Goal: Communication & Community: Answer question/provide support

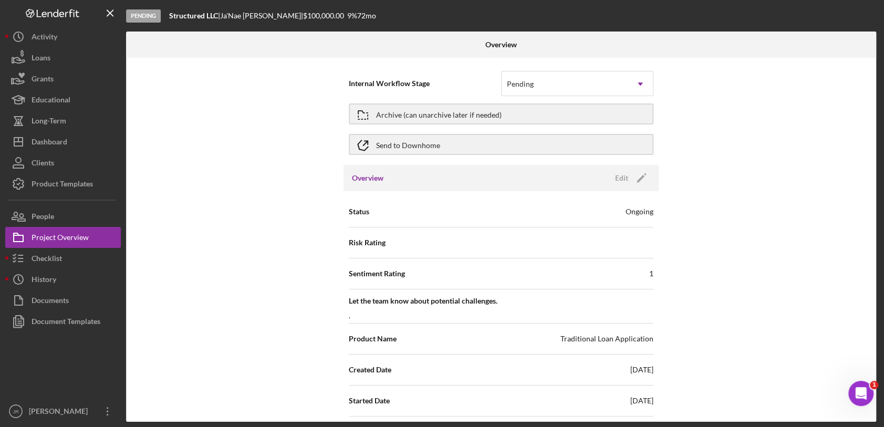
scroll to position [117, 0]
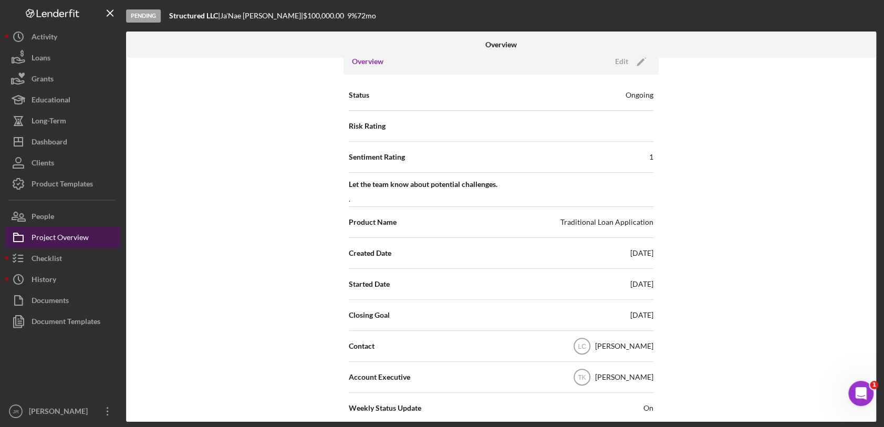
click at [80, 243] on div "Project Overview" at bounding box center [60, 239] width 57 height 24
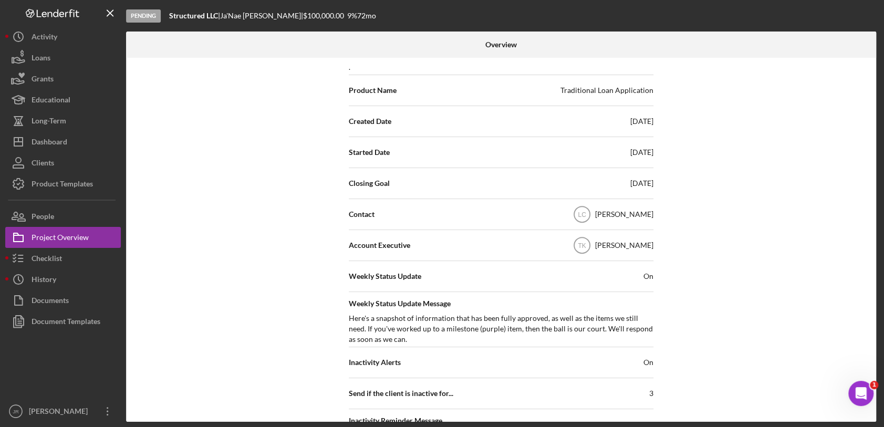
scroll to position [525, 0]
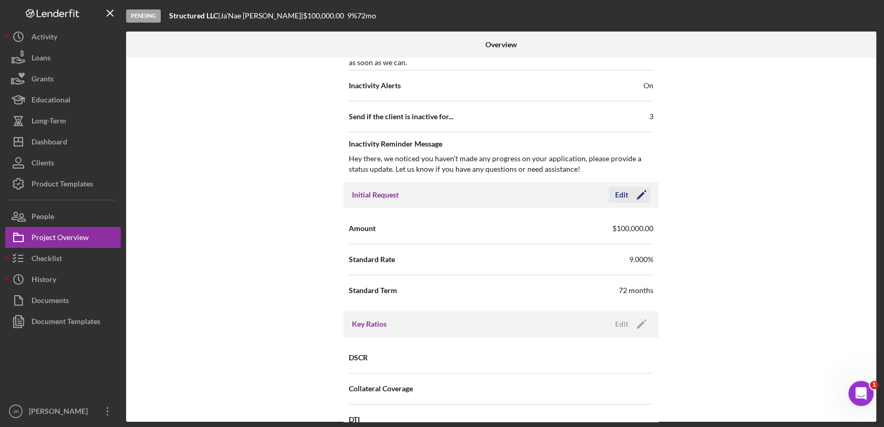
click at [637, 197] on polygon "button" at bounding box center [641, 196] width 8 height 8
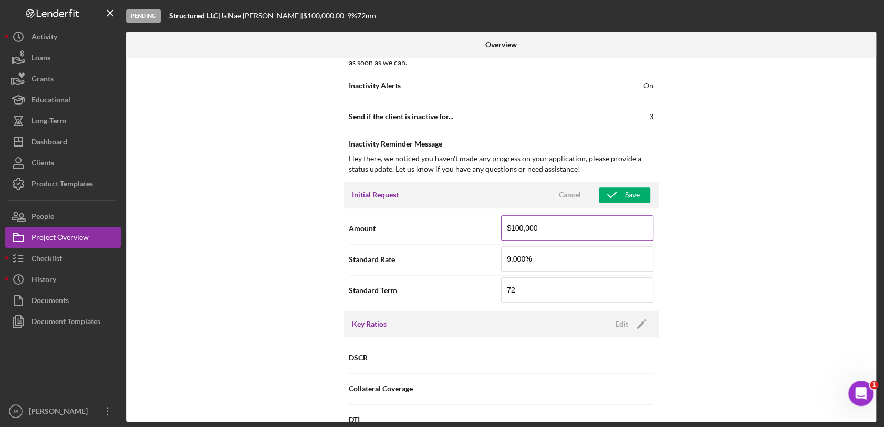
click at [558, 236] on input "$100,000" at bounding box center [577, 227] width 152 height 25
type input "$0"
click at [680, 192] on div "Internal Workflow Stage Pending Icon/Dropdown Arrow Archive (can unarchive late…" at bounding box center [501, 240] width 750 height 364
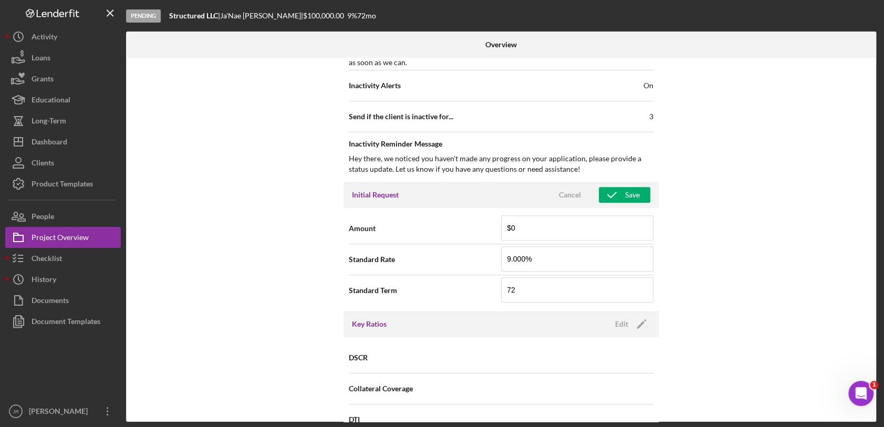
click at [715, 225] on div "Internal Workflow Stage Pending Icon/Dropdown Arrow Archive (can unarchive late…" at bounding box center [501, 240] width 750 height 364
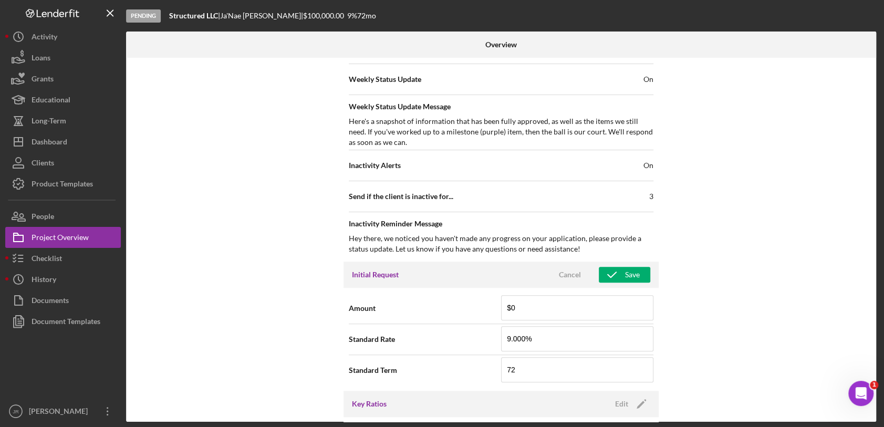
scroll to position [466, 0]
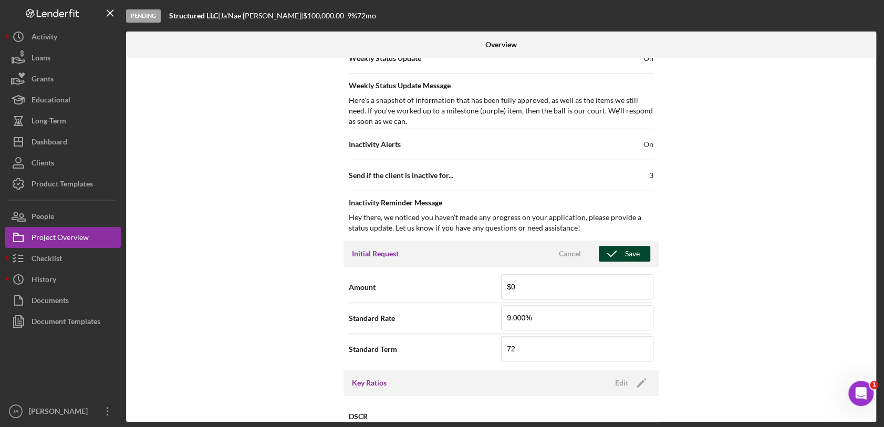
click at [618, 253] on icon "button" at bounding box center [612, 254] width 26 height 26
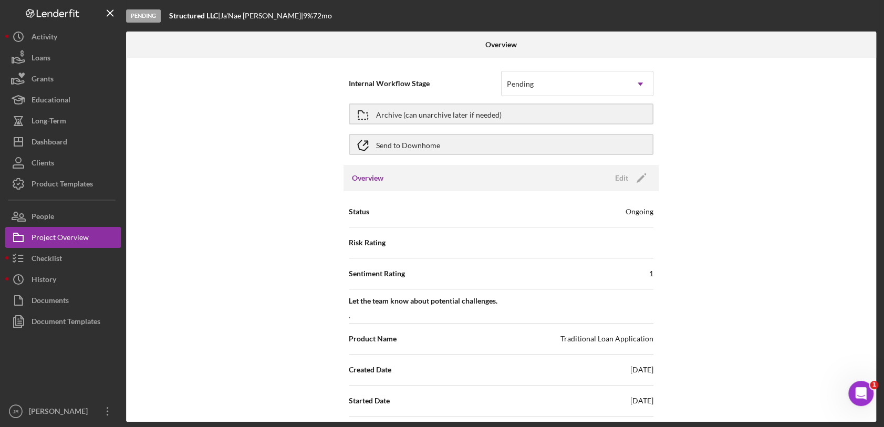
scroll to position [408, 0]
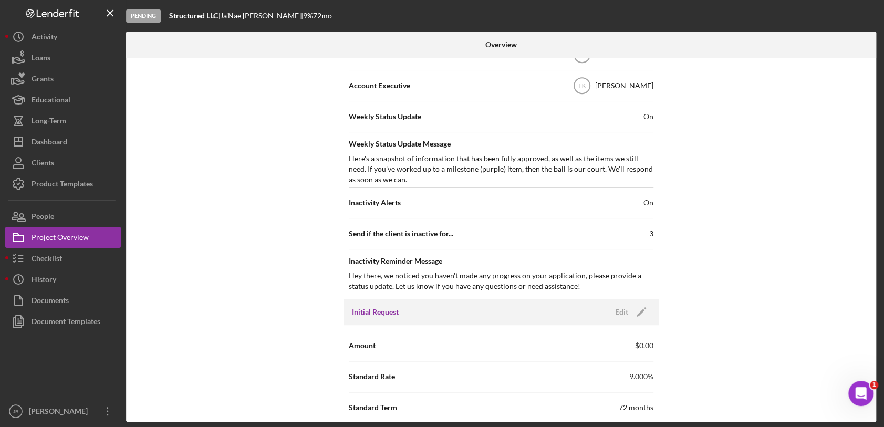
click at [600, 183] on div "Here's a snapshot of information that has been fully approved, as well as the i…" at bounding box center [501, 169] width 305 height 32
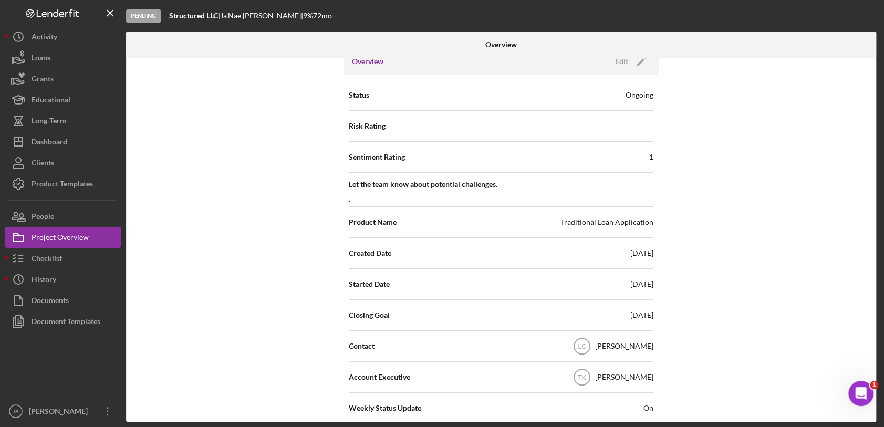
scroll to position [0, 0]
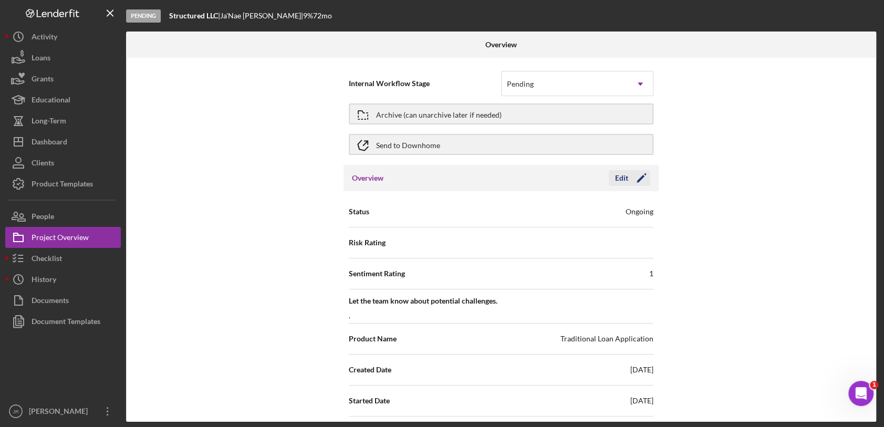
click at [640, 181] on icon "Icon/Edit" at bounding box center [641, 178] width 26 height 26
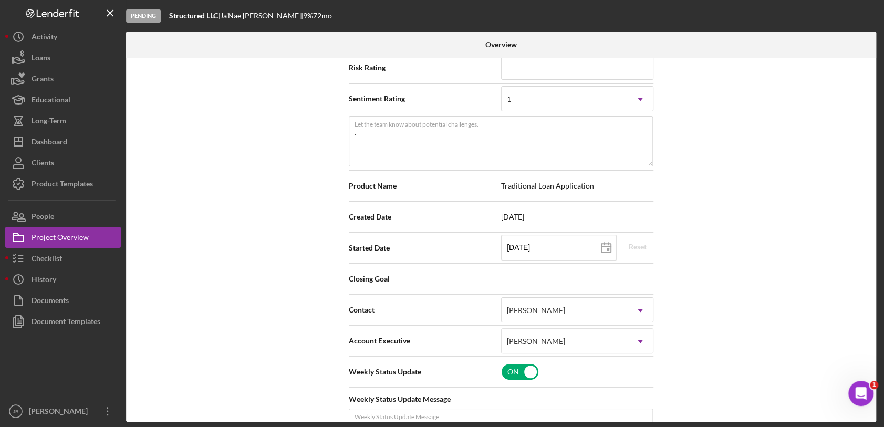
scroll to position [350, 0]
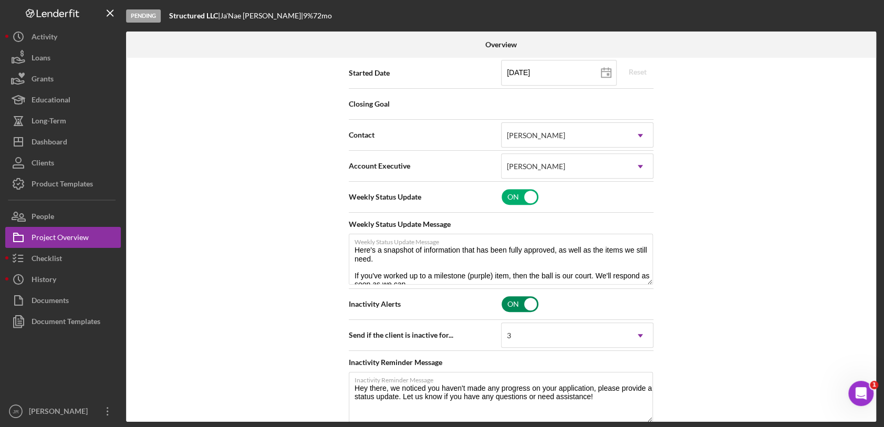
click at [531, 305] on input "checkbox" at bounding box center [520, 304] width 37 height 16
checkbox input "false"
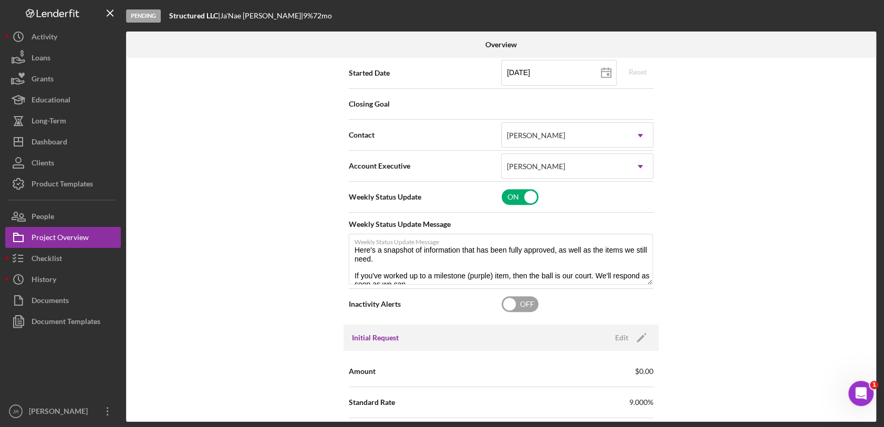
type textarea "Here's a snapshot of information that has been fully approved, as well as the i…"
click at [826, 132] on div "Internal Workflow Stage Pending Icon/Dropdown Arrow Archive (can unarchive late…" at bounding box center [501, 240] width 750 height 364
click at [524, 302] on input "checkbox" at bounding box center [520, 304] width 37 height 16
checkbox input "true"
type textarea "Here's a snapshot of information that has been fully approved, as well as the i…"
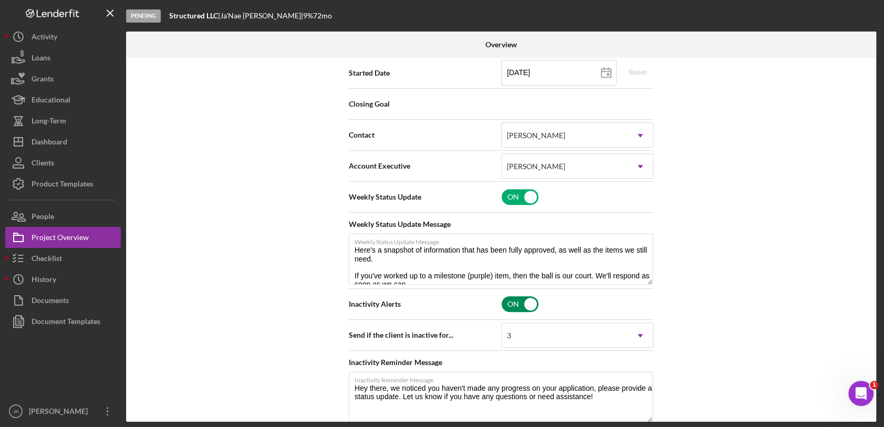
click at [524, 302] on input "checkbox" at bounding box center [520, 304] width 37 height 16
checkbox input "false"
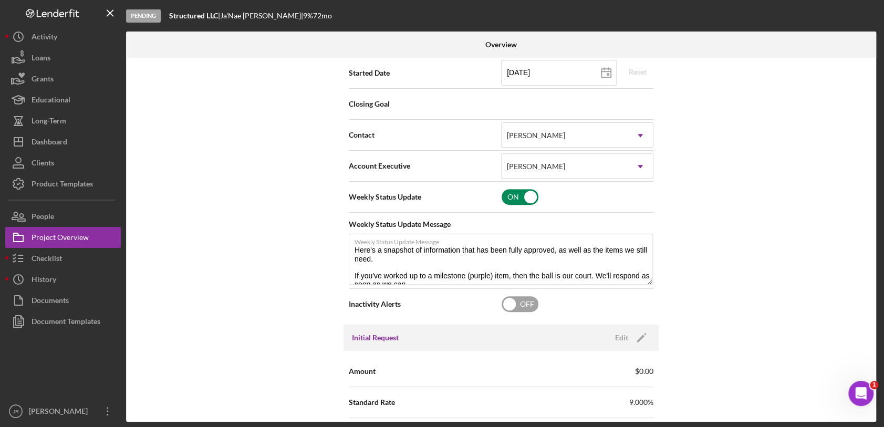
type textarea "Here's a snapshot of information that has been fully approved, as well as the i…"
click at [508, 193] on input "checkbox" at bounding box center [520, 197] width 37 height 16
checkbox input "false"
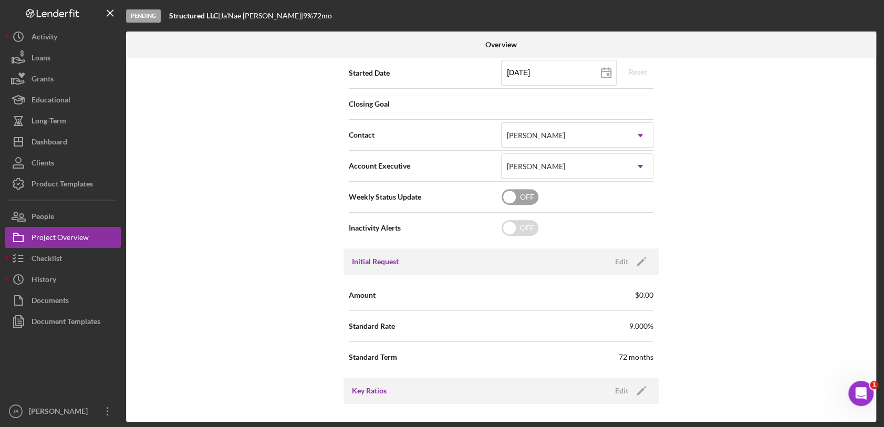
click at [740, 170] on div "Internal Workflow Stage Pending Icon/Dropdown Arrow Archive (can unarchive late…" at bounding box center [501, 240] width 750 height 364
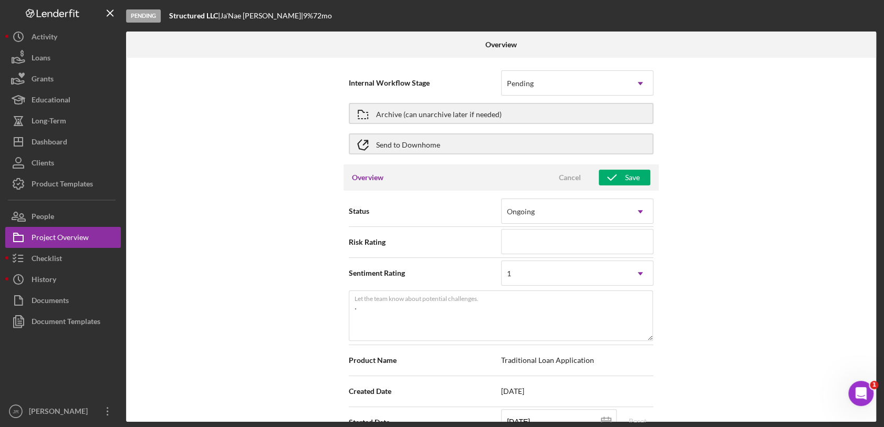
scroll to position [0, 0]
click at [606, 167] on div "Overview Cancel Save" at bounding box center [501, 178] width 315 height 26
click at [621, 169] on div "Overview Cancel Save" at bounding box center [501, 178] width 315 height 26
click at [614, 180] on icon "button" at bounding box center [612, 178] width 26 height 26
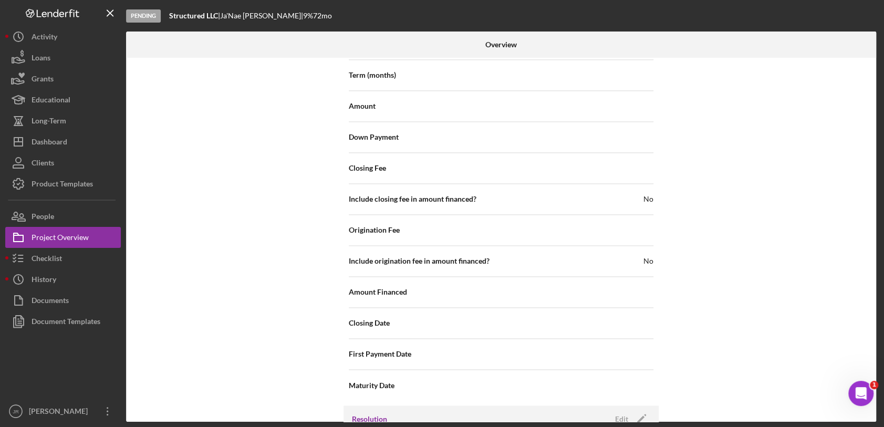
scroll to position [1108, 0]
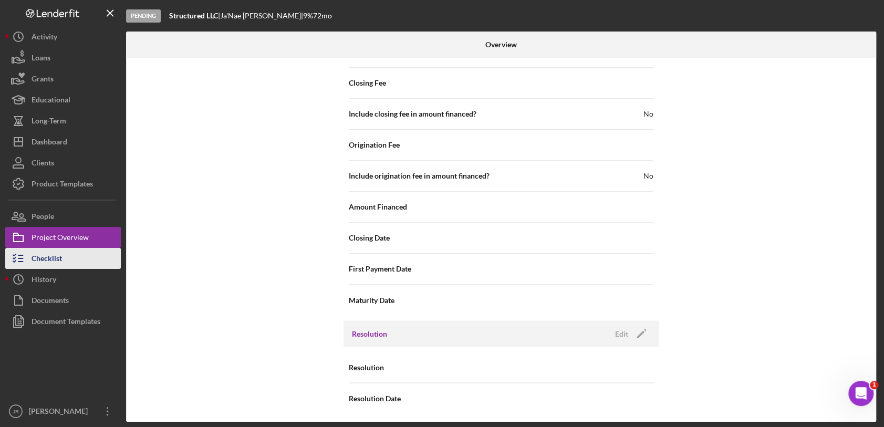
click at [65, 264] on button "Checklist" at bounding box center [63, 258] width 116 height 21
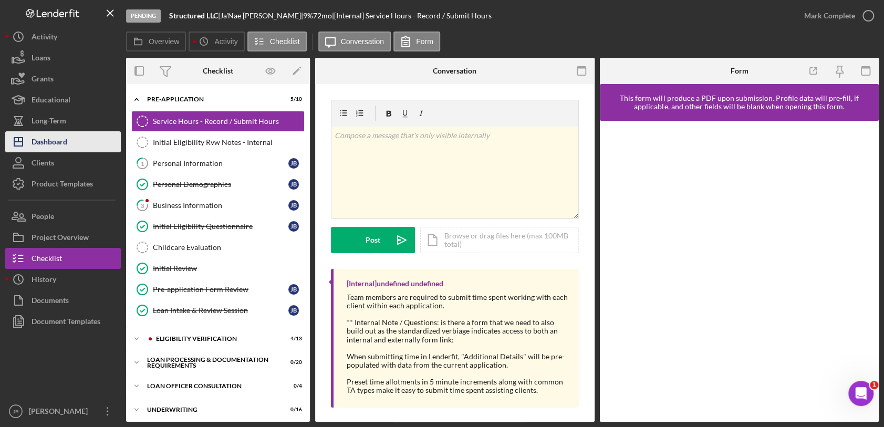
click at [49, 149] on div "Dashboard" at bounding box center [50, 143] width 36 height 24
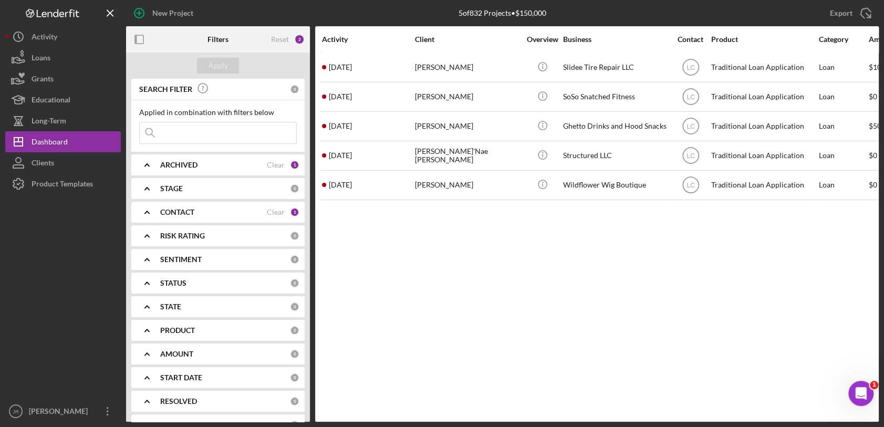
click at [450, 288] on div "Activity Client Overview Business Contact Product Category Amount Started Icon/…" at bounding box center [597, 224] width 564 height 396
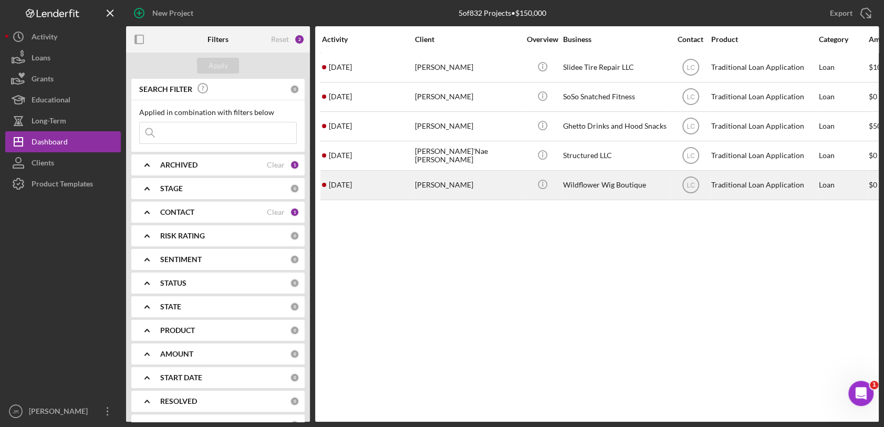
click at [470, 189] on div "[PERSON_NAME]" at bounding box center [467, 185] width 105 height 28
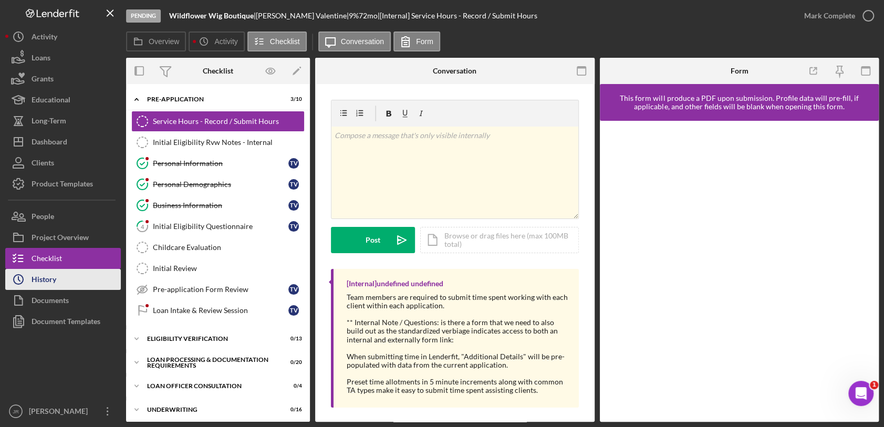
click at [64, 285] on button "Icon/History History" at bounding box center [63, 279] width 116 height 21
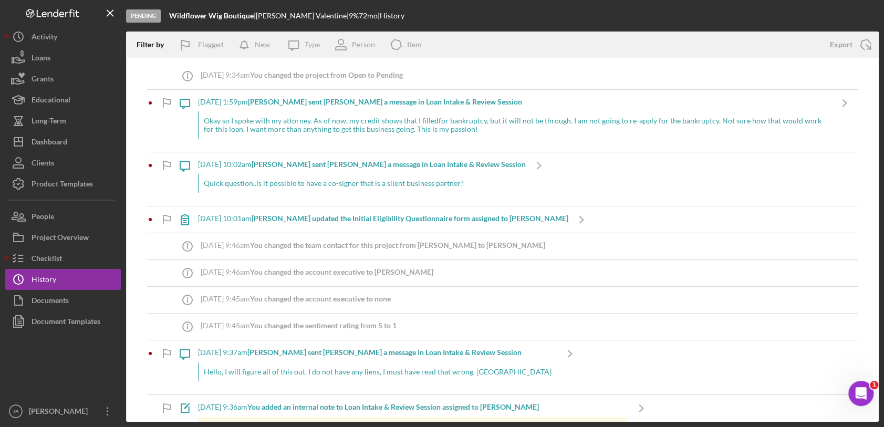
click at [341, 134] on div "Okay so I spoke with my attorney. As of now, my credit shows that I filledfor b…" at bounding box center [514, 124] width 633 height 27
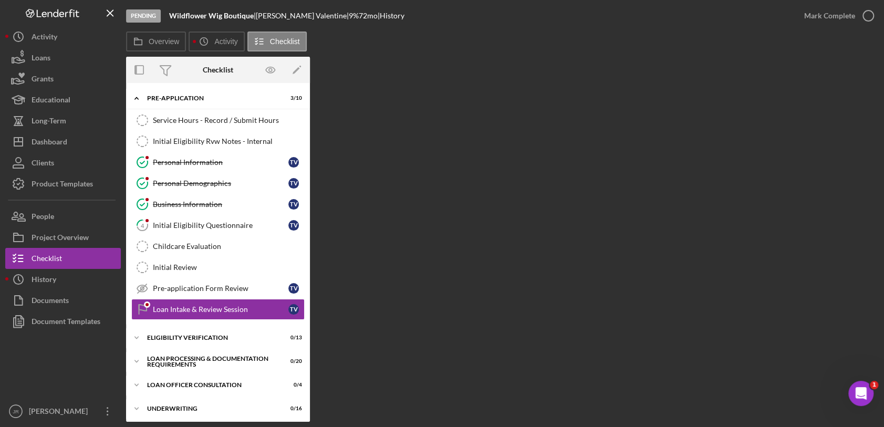
scroll to position [56, 0]
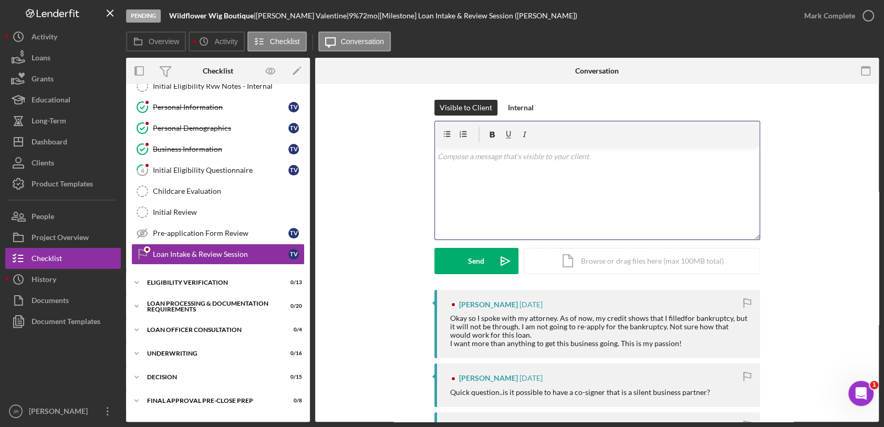
click at [589, 157] on p at bounding box center [597, 157] width 319 height 12
click at [568, 178] on div "v Color teal Color pink Remove color Add row above Add row below Add column bef…" at bounding box center [597, 194] width 325 height 92
click at [529, 175] on div "v Color teal Color pink Remove color Add row above Add row below Add column bef…" at bounding box center [597, 194] width 325 height 92
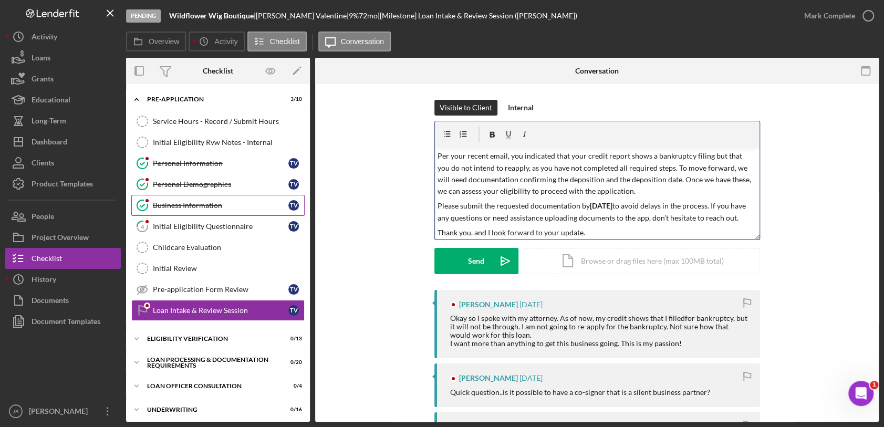
scroll to position [58, 0]
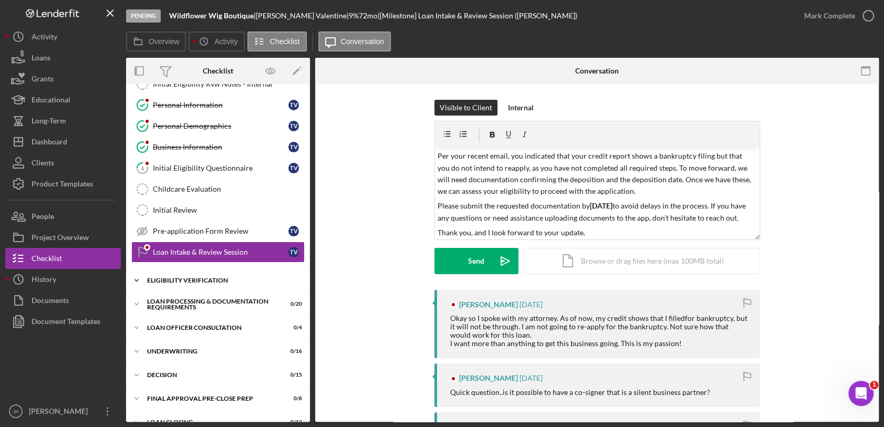
click at [216, 272] on div "Icon/Expander Eligibility Verification 0 / 13" at bounding box center [218, 280] width 184 height 21
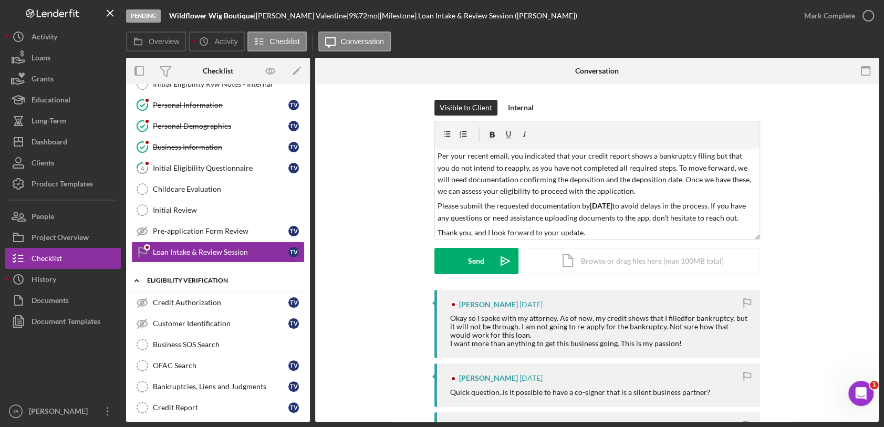
click at [216, 272] on div "Icon/Expander Eligibility Verification 0 / 13" at bounding box center [218, 281] width 184 height 22
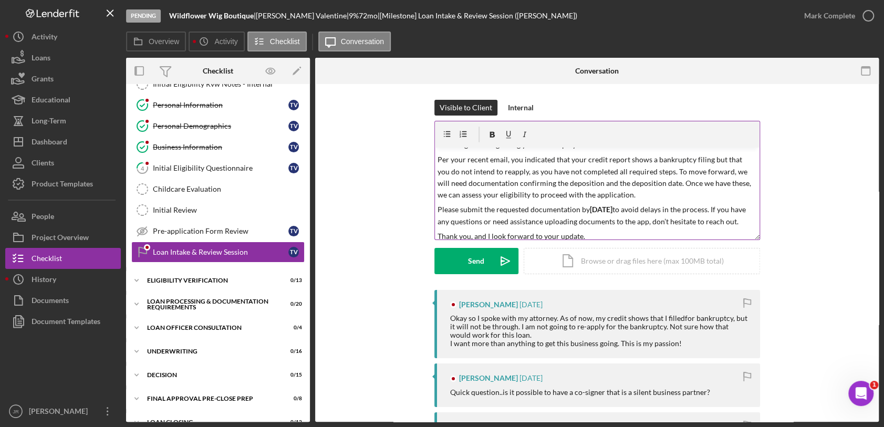
scroll to position [93, 0]
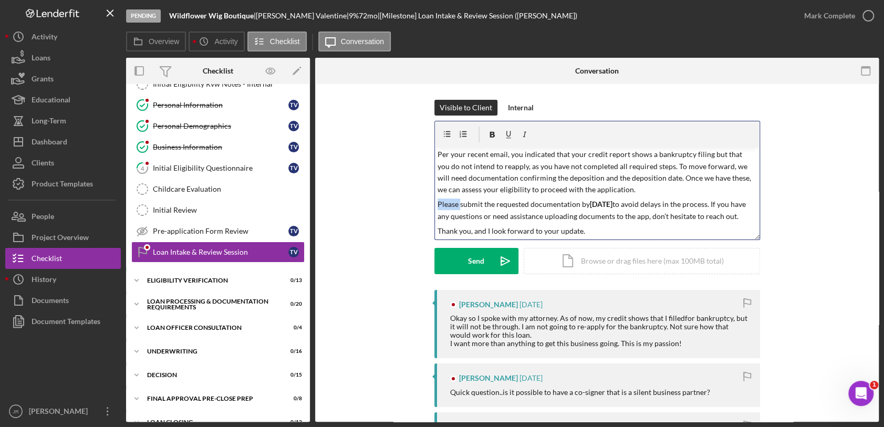
drag, startPoint x: 435, startPoint y: 202, endPoint x: 458, endPoint y: 202, distance: 22.6
click at [458, 202] on p "Please submit the requested documentation by [DATE] to avoid delays in the proc…" at bounding box center [597, 211] width 319 height 24
click at [576, 204] on p "Please submit the requested documentation by [DATE] to avoid delays in the proc…" at bounding box center [597, 211] width 319 height 24
drag, startPoint x: 578, startPoint y: 204, endPoint x: 619, endPoint y: 204, distance: 41.0
click at [619, 204] on p "Please submit the requested documentation by [DATE] to avoid delays in the proc…" at bounding box center [597, 211] width 319 height 24
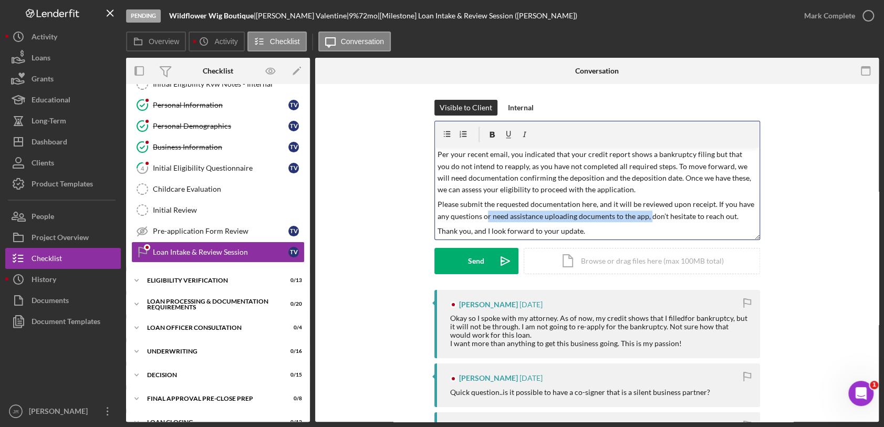
drag, startPoint x: 490, startPoint y: 214, endPoint x: 648, endPoint y: 217, distance: 157.6
click at [648, 217] on p "Please submit the requested documentation here, and it will be reviewed upon re…" at bounding box center [597, 211] width 319 height 24
click at [625, 231] on p "Thank you, and I look forward to your update." at bounding box center [597, 231] width 319 height 12
click at [593, 232] on p "Thank you, and I look forward to your update." at bounding box center [597, 231] width 319 height 12
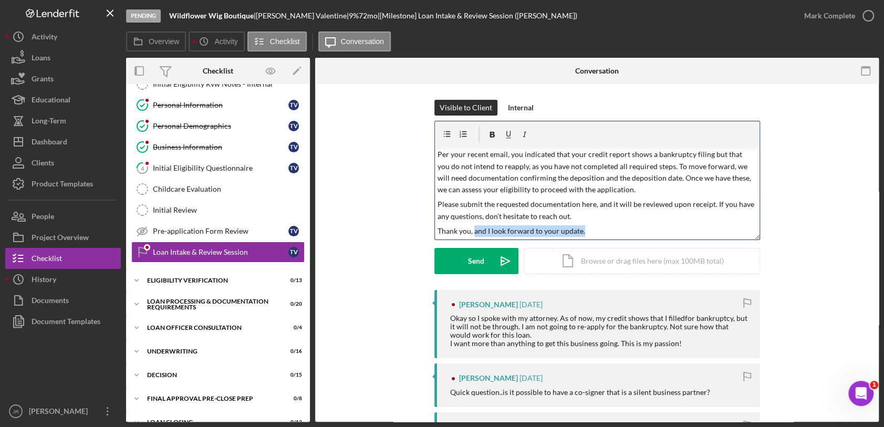
drag, startPoint x: 584, startPoint y: 232, endPoint x: 473, endPoint y: 232, distance: 110.8
click at [473, 232] on p "Thank you, and I look forward to your update." at bounding box center [597, 231] width 319 height 12
click at [578, 217] on p "Please submit the requested documentation here, and it will be reviewed upon re…" at bounding box center [597, 211] width 319 height 24
click at [517, 230] on p "Thank you," at bounding box center [597, 231] width 319 height 12
drag, startPoint x: 480, startPoint y: 236, endPoint x: 438, endPoint y: 229, distance: 42.1
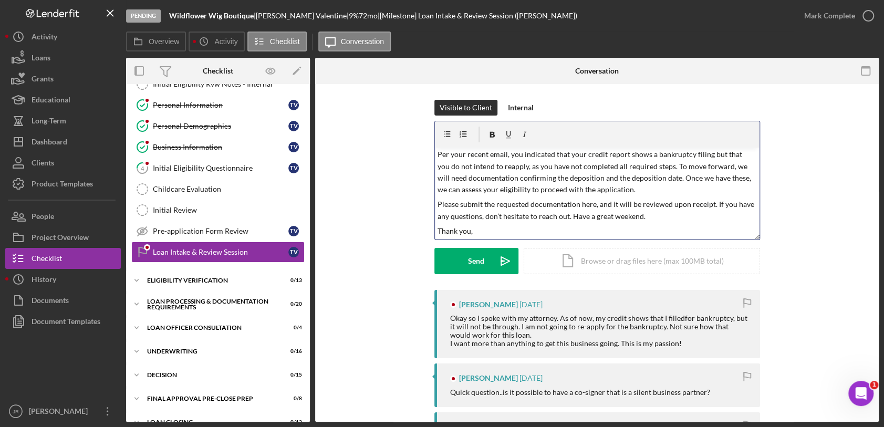
click at [438, 229] on div "v Color teal Color pink Remove color Add row above Add row below Add column bef…" at bounding box center [597, 194] width 325 height 92
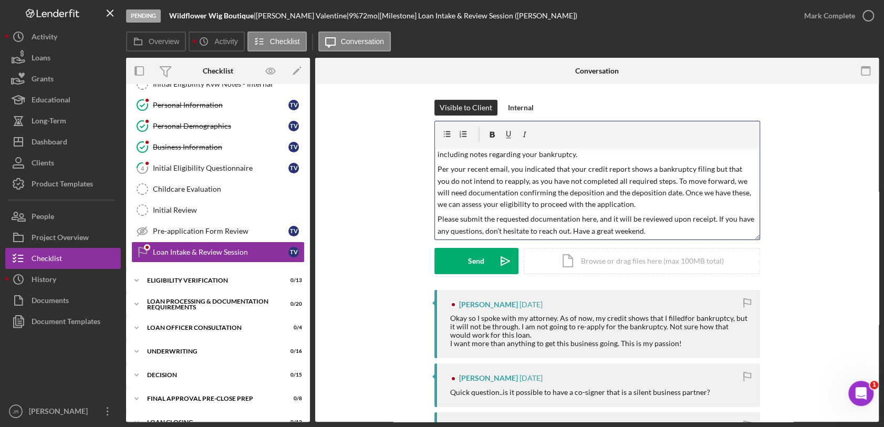
click at [438, 217] on p "Please submit the requested documentation here, and it will be reviewed upon re…" at bounding box center [597, 225] width 319 height 24
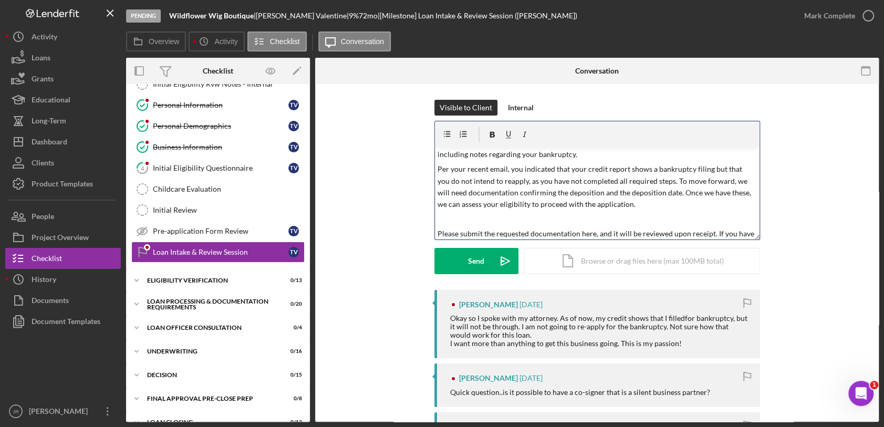
scroll to position [93, 0]
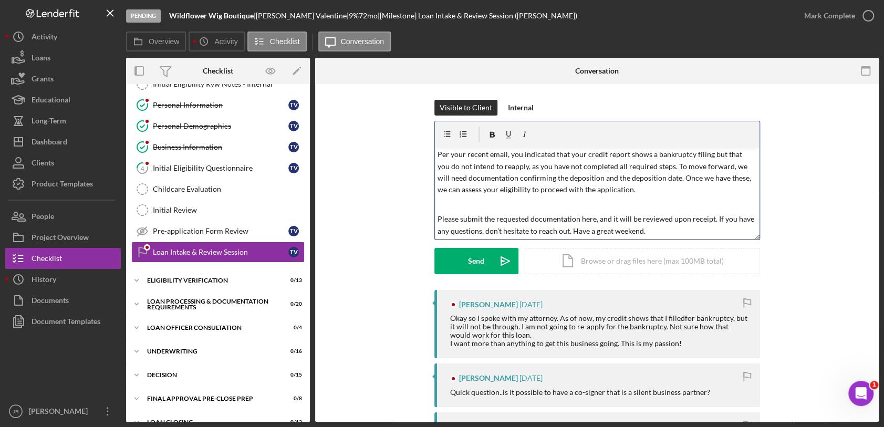
click at [570, 230] on p "Please submit the requested documentation here, and it will be reviewed upon re…" at bounding box center [597, 225] width 319 height 24
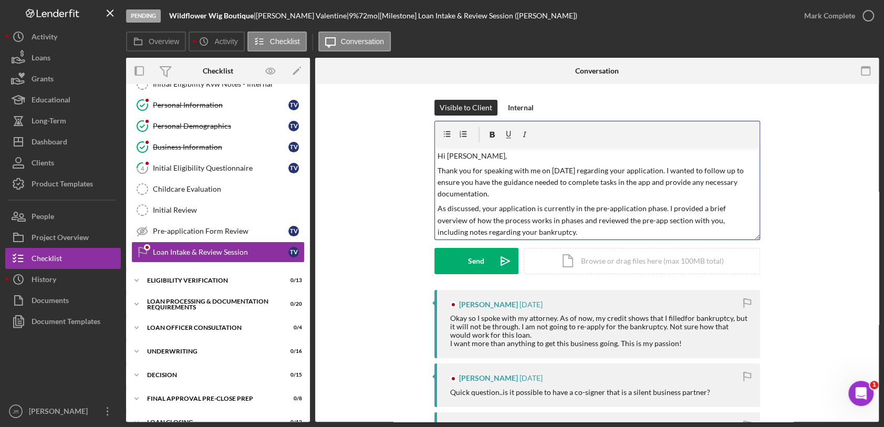
scroll to position [0, 0]
click at [435, 208] on div "v Color teal Color pink Remove color Add row above Add row below Add column bef…" at bounding box center [597, 194] width 325 height 92
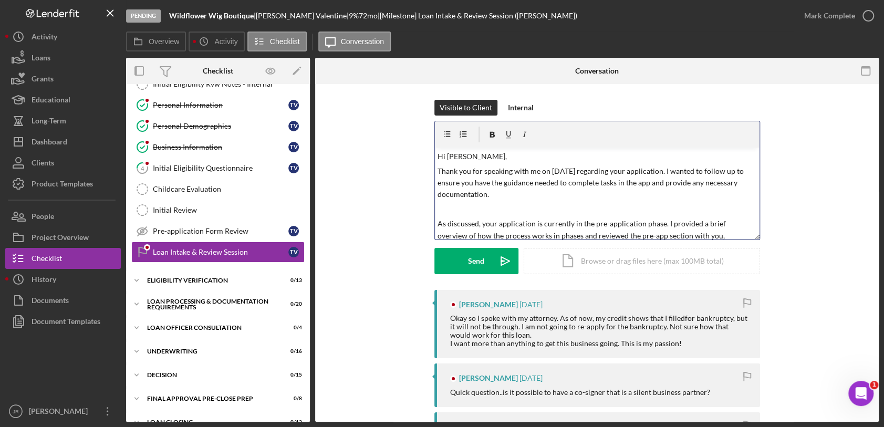
scroll to position [58, 0]
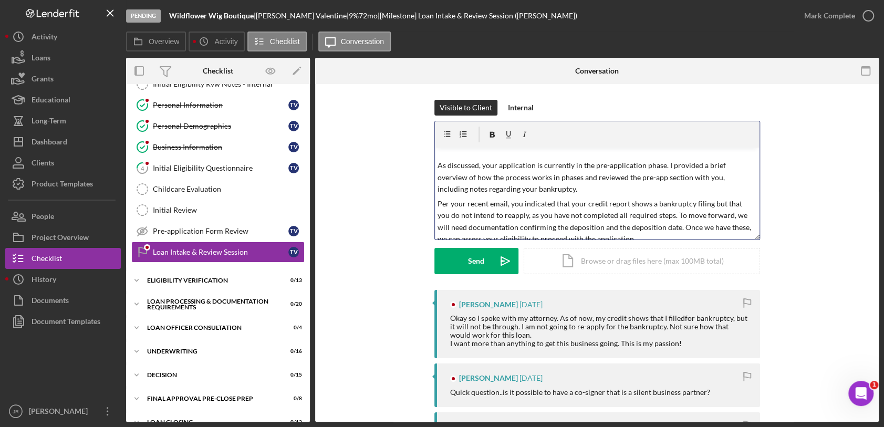
click at [438, 205] on p "Per your recent email, you indicated that your credit report shows a bankruptcy…" at bounding box center [597, 221] width 319 height 47
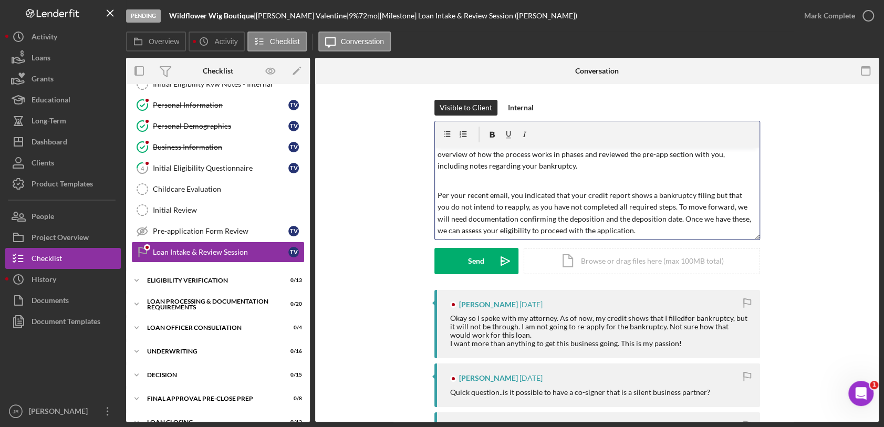
scroll to position [117, 0]
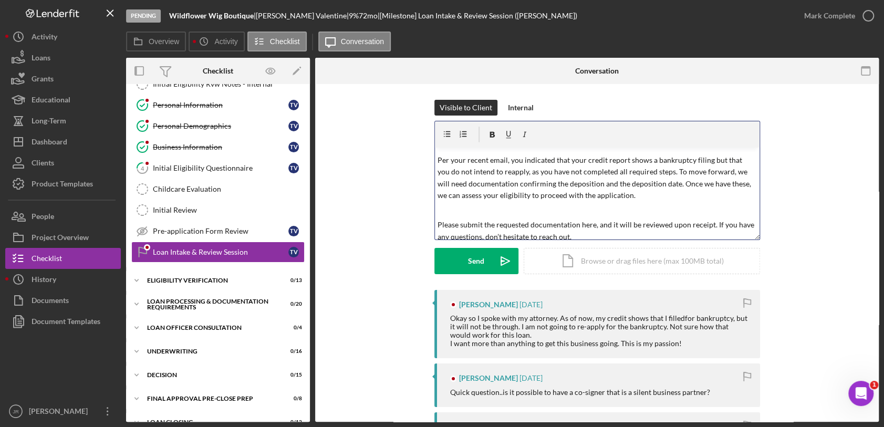
click at [448, 196] on p "Per your recent email, you indicated that your credit report shows a bankruptcy…" at bounding box center [597, 177] width 319 height 47
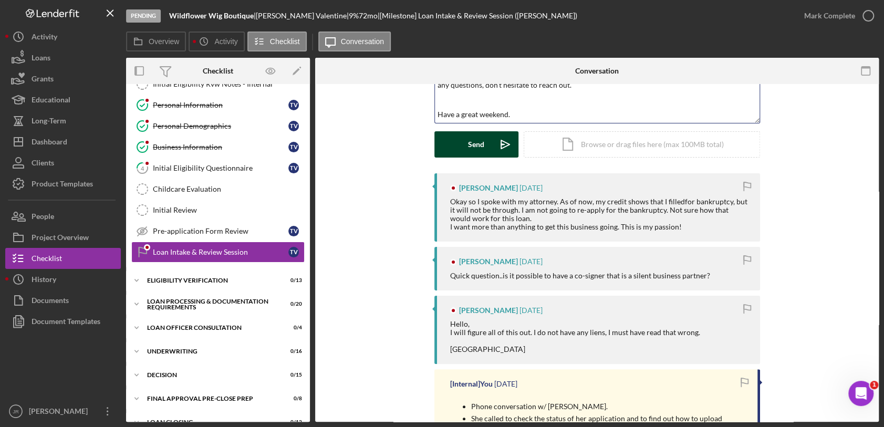
click at [468, 145] on div "Send" at bounding box center [476, 144] width 16 height 26
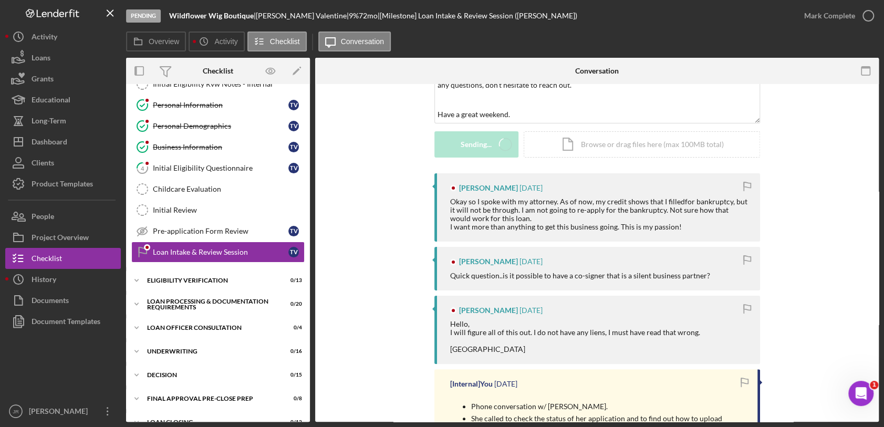
scroll to position [0, 0]
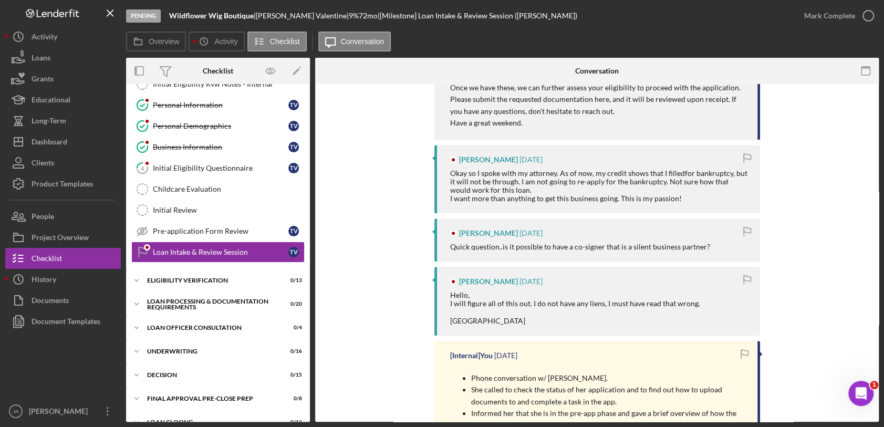
scroll to position [233, 0]
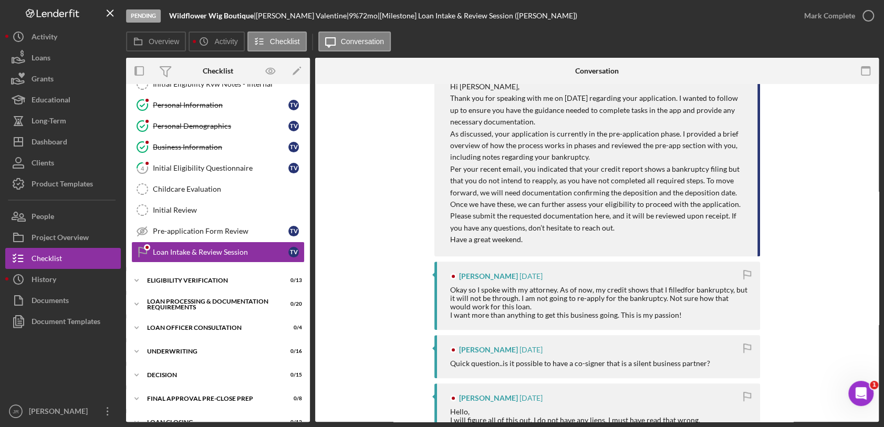
click at [59, 240] on div "Project Overview" at bounding box center [60, 239] width 57 height 24
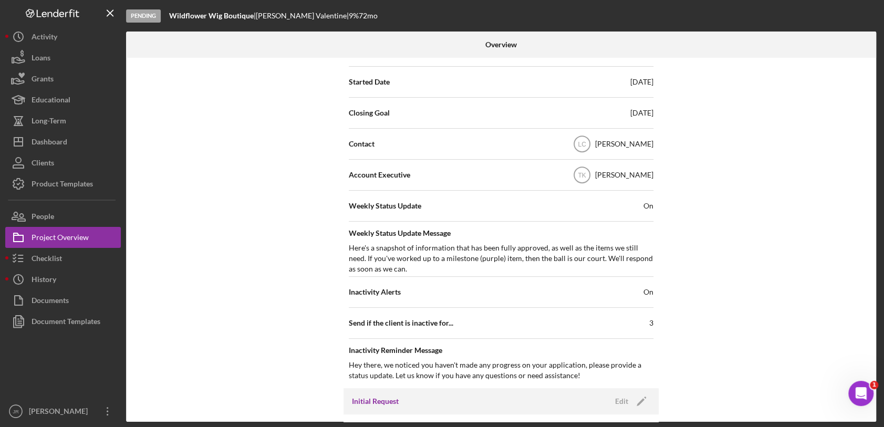
scroll to position [350, 0]
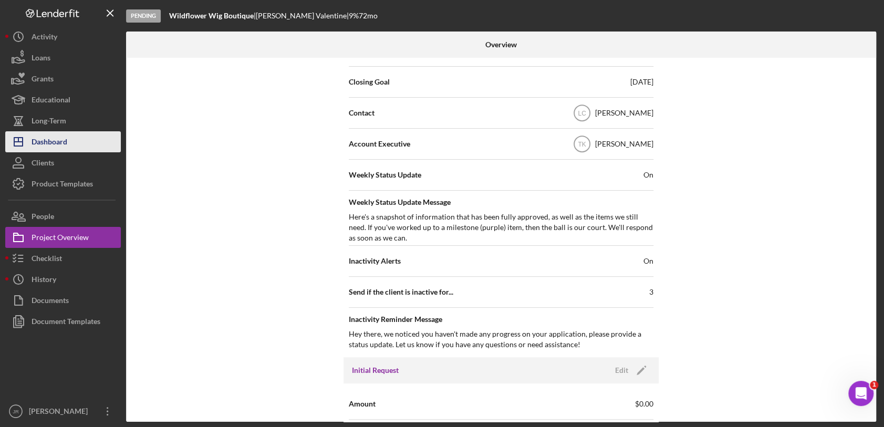
click at [65, 138] on div "Dashboard" at bounding box center [50, 143] width 36 height 24
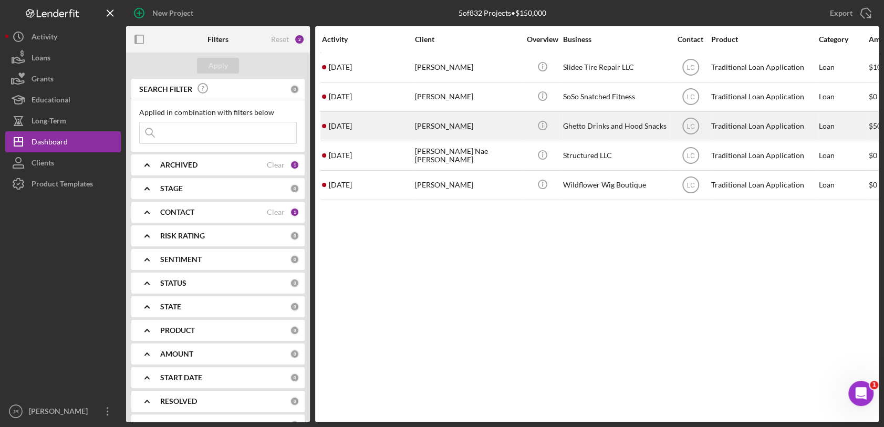
click at [625, 120] on div "Ghetto Drinks and Hood Snacks" at bounding box center [615, 126] width 105 height 28
